Goal: Transaction & Acquisition: Purchase product/service

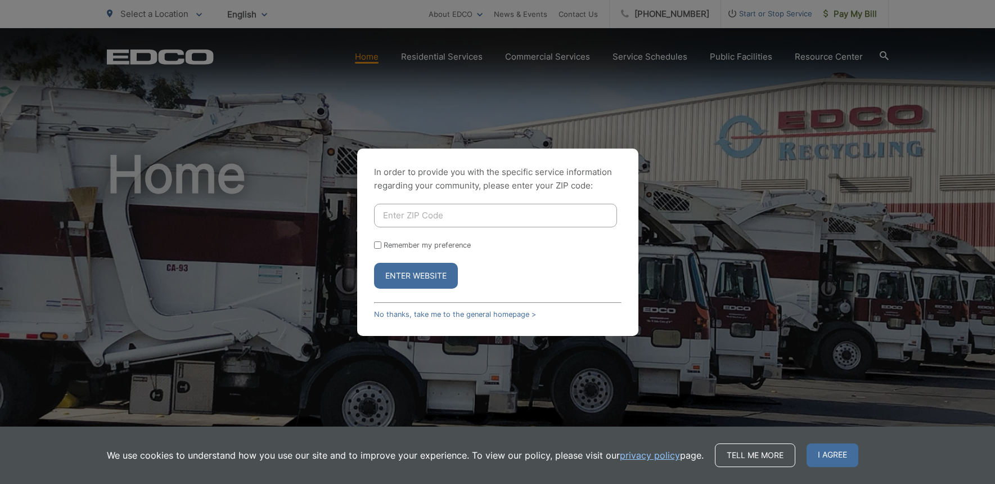
click at [387, 219] on input "Enter ZIP Code" at bounding box center [495, 216] width 243 height 24
type input "92020"
click at [380, 247] on input "Remember my preference" at bounding box center [377, 244] width 7 height 7
checkbox input "true"
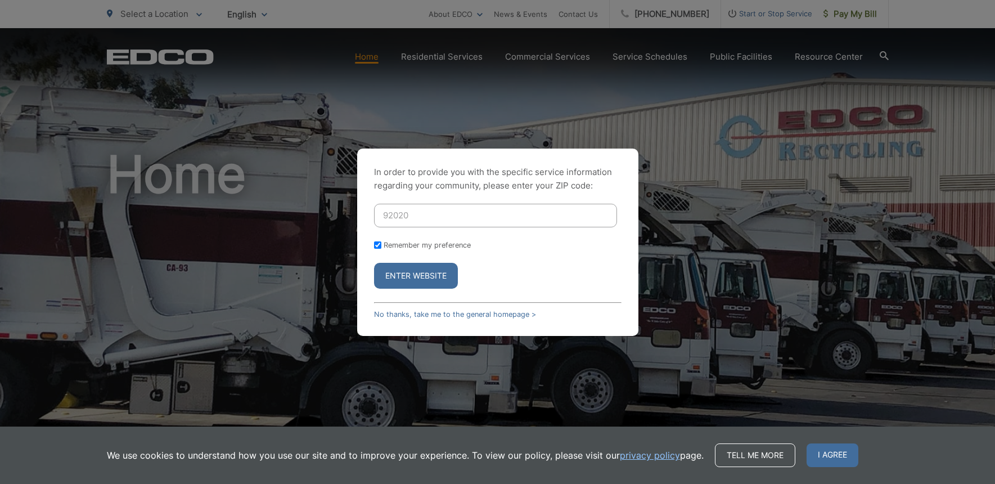
click at [390, 269] on button "Enter Website" at bounding box center [416, 276] width 84 height 26
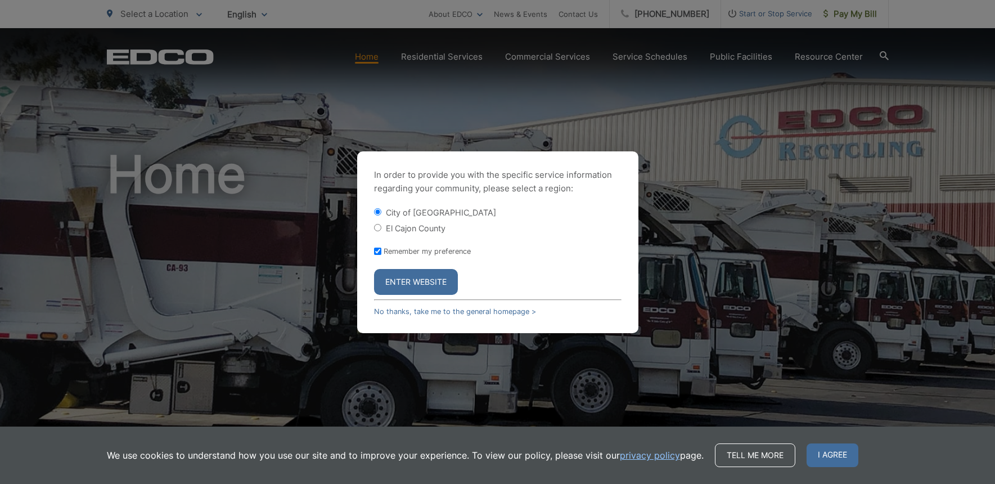
click at [398, 283] on button "Enter Website" at bounding box center [416, 282] width 84 height 26
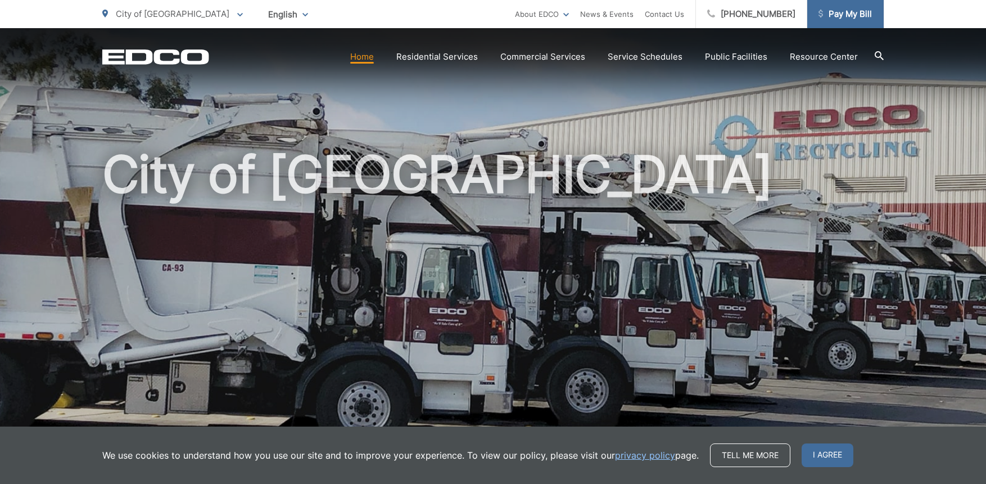
click at [845, 13] on span "Pay My Bill" at bounding box center [845, 13] width 53 height 13
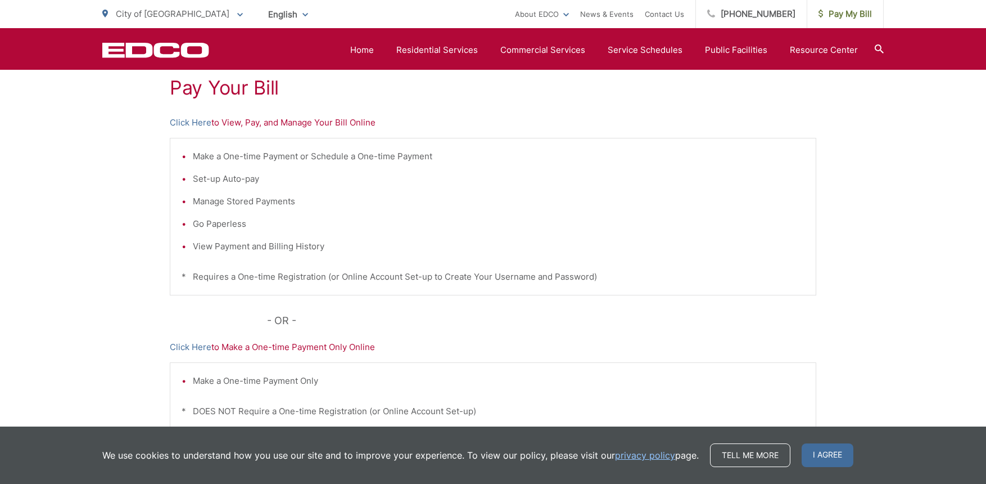
scroll to position [94, 0]
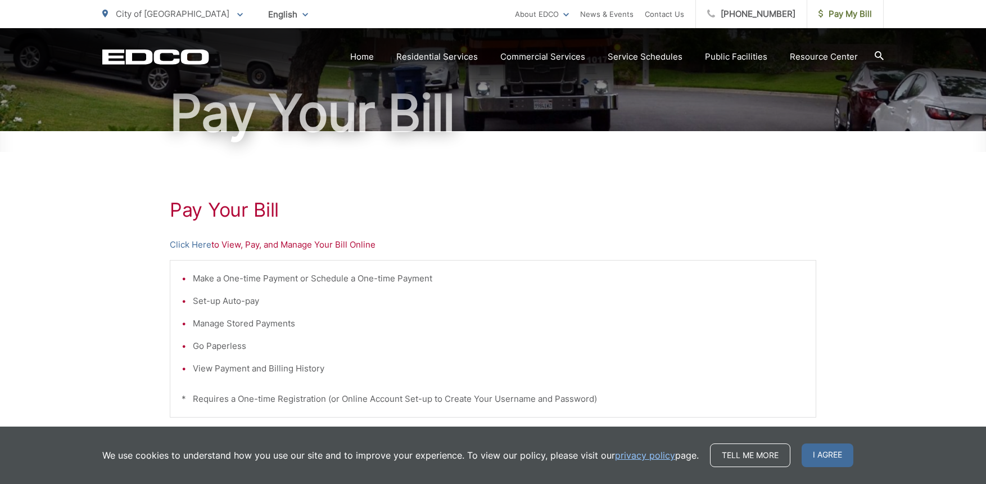
click at [218, 247] on p "Click Here to View, Pay, and Manage Your Bill Online" at bounding box center [493, 244] width 647 height 13
click at [275, 245] on p "Click Here to View, Pay, and Manage Your Bill Online" at bounding box center [493, 244] width 647 height 13
click at [204, 247] on link "Click Here" at bounding box center [191, 244] width 42 height 13
